Goal: Obtain resource: Obtain resource

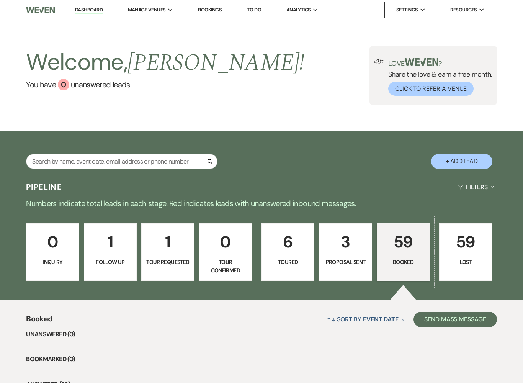
click at [405, 248] on p "59" at bounding box center [402, 242] width 43 height 26
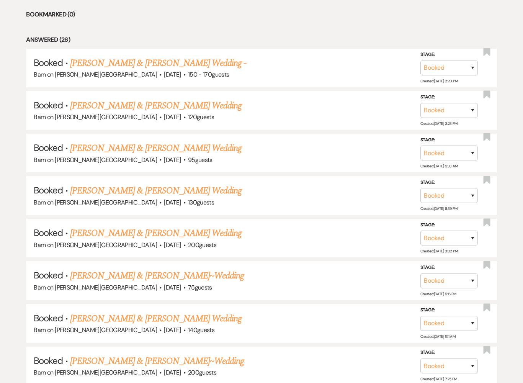
scroll to position [345, 0]
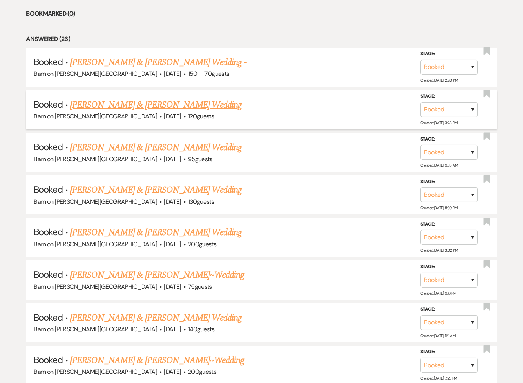
click at [191, 106] on link "[PERSON_NAME] & [PERSON_NAME] Wedding" at bounding box center [155, 105] width 171 height 14
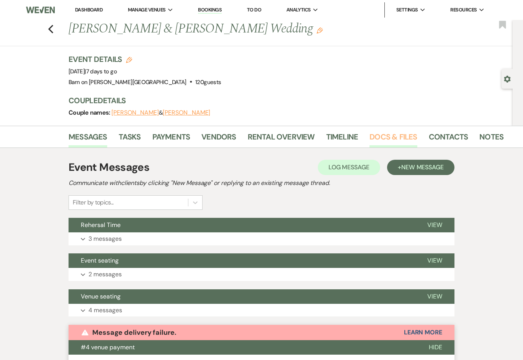
click at [395, 137] on link "Docs & Files" at bounding box center [392, 139] width 47 height 17
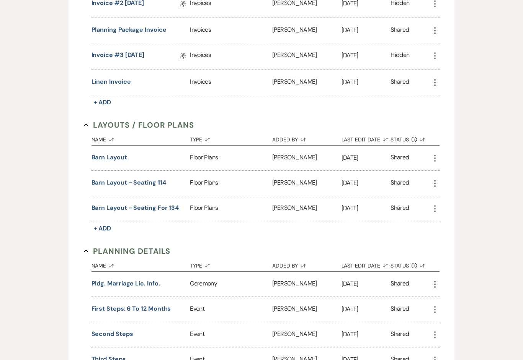
scroll to position [367, 0]
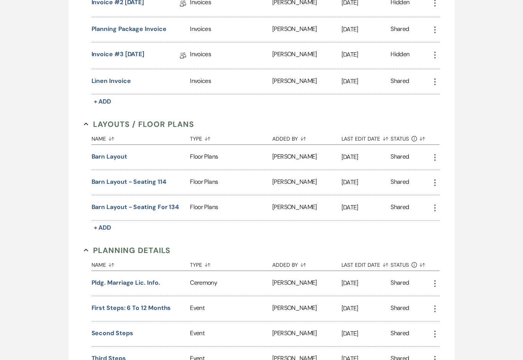
click at [242, 155] on div "Floor Plans" at bounding box center [231, 157] width 82 height 25
click at [205, 155] on div "Floor Plans" at bounding box center [231, 157] width 82 height 25
click at [214, 156] on div "Floor Plans" at bounding box center [231, 157] width 82 height 25
click at [213, 183] on div "Floor Plans" at bounding box center [231, 182] width 82 height 25
click at [197, 155] on div "Floor Plans" at bounding box center [231, 157] width 82 height 25
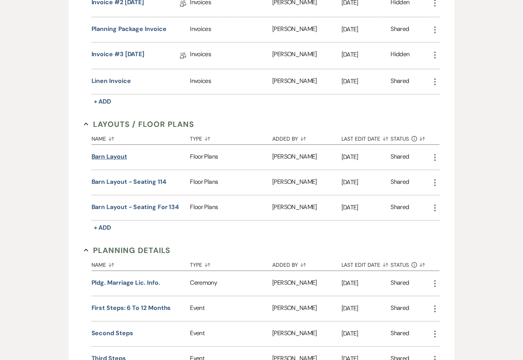
click at [109, 152] on button "Barn Layout" at bounding box center [109, 156] width 36 height 9
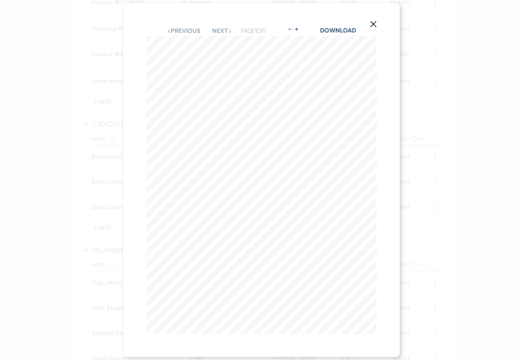
click at [376, 28] on icon "X" at bounding box center [373, 24] width 7 height 7
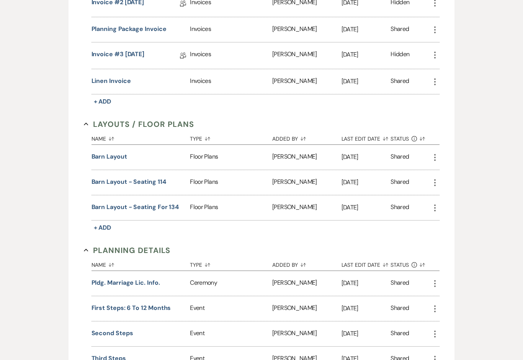
click at [211, 182] on div "Floor Plans" at bounding box center [231, 182] width 82 height 25
click at [154, 178] on button "Barn Layout - Seating 114" at bounding box center [128, 182] width 75 height 9
